Goal: Navigation & Orientation: Find specific page/section

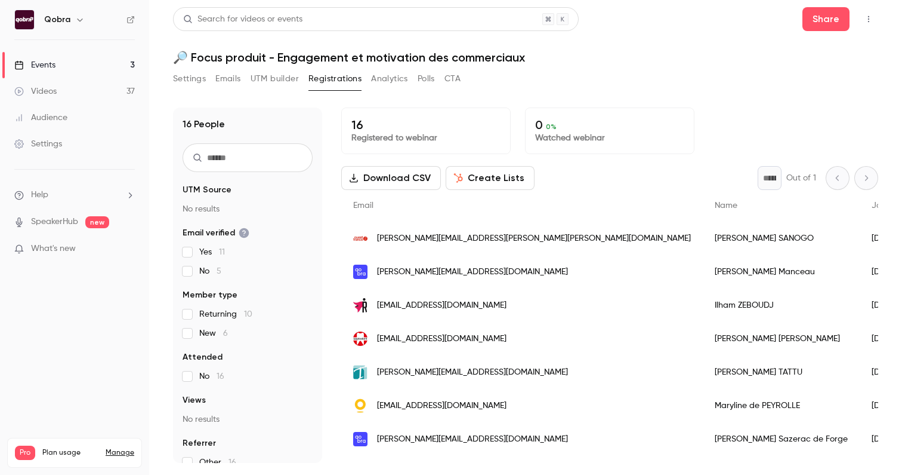
click at [89, 53] on link "Events 3" at bounding box center [74, 65] width 149 height 26
